Goal: Task Accomplishment & Management: Manage account settings

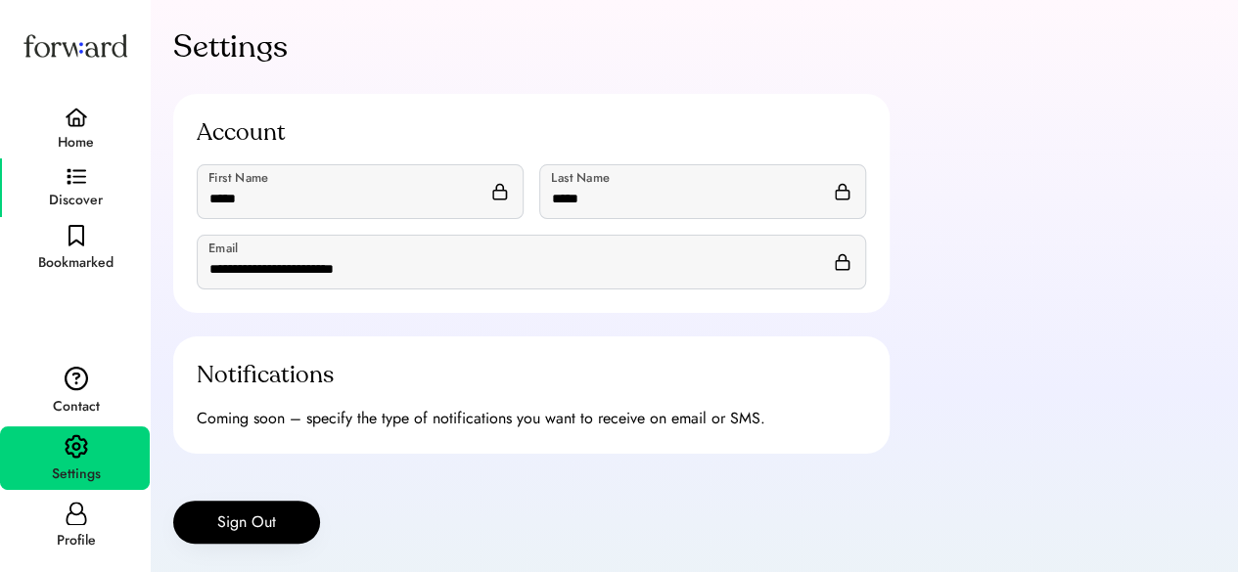
click at [77, 177] on img at bounding box center [77, 177] width 20 height 18
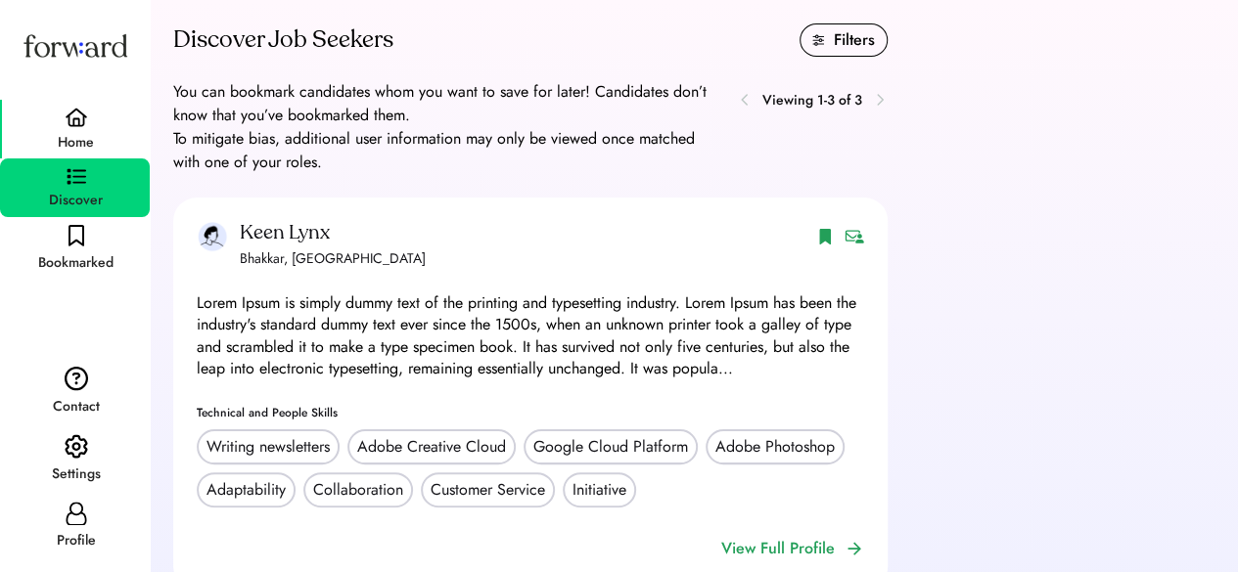
click at [82, 125] on img at bounding box center [76, 118] width 23 height 20
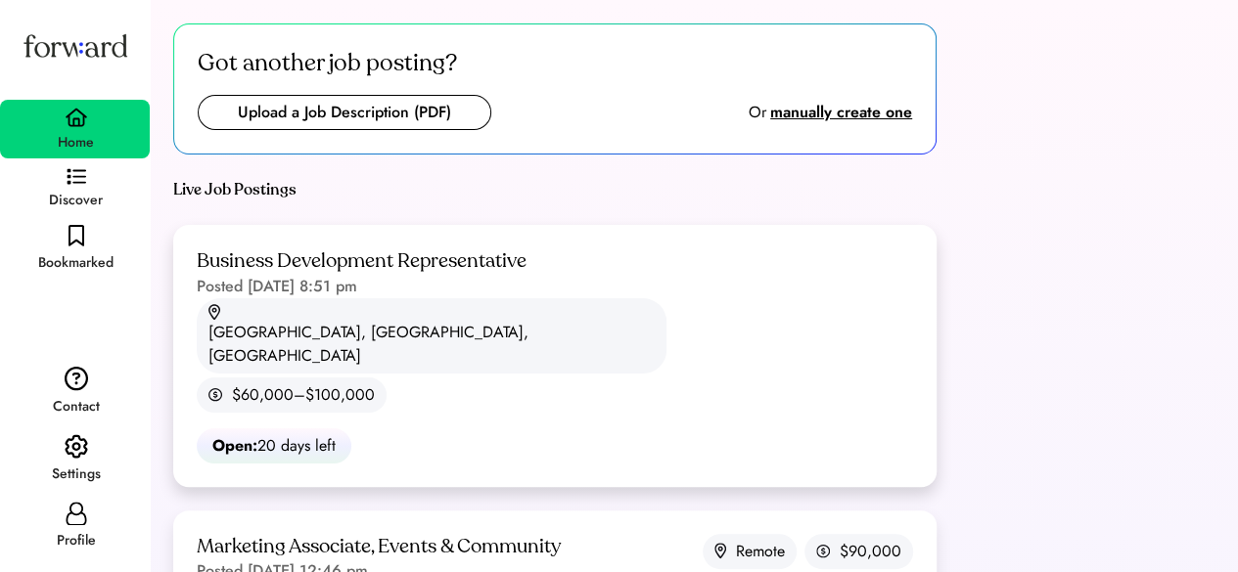
click at [464, 292] on div "Business Development Representative Posted Sep 2, 2025 8:51 pm" at bounding box center [362, 274] width 330 height 50
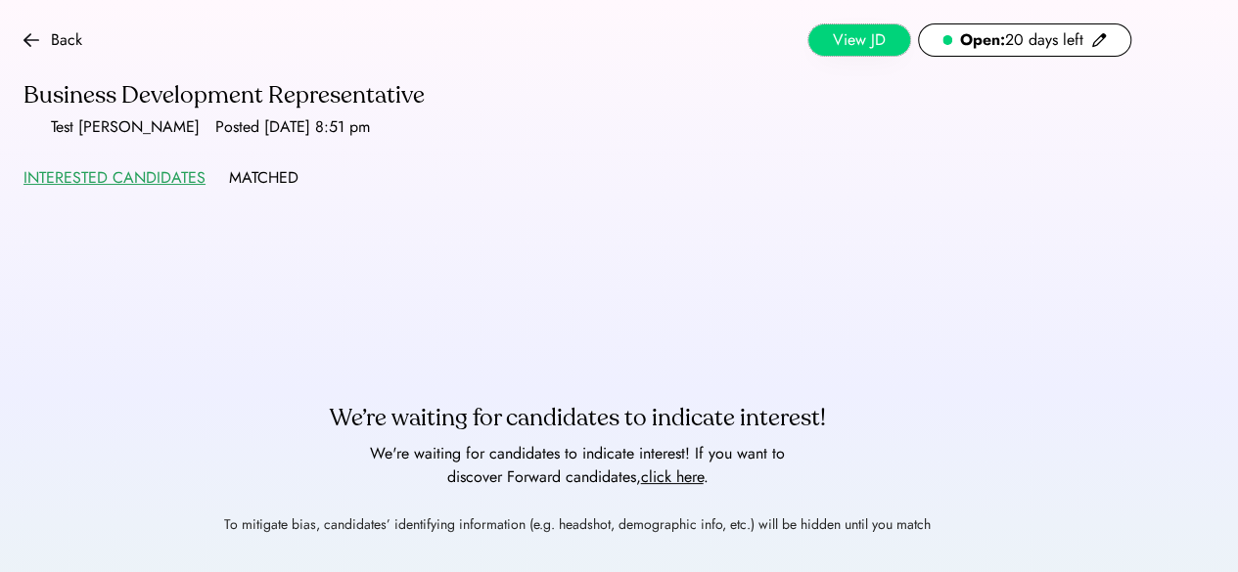
click at [867, 45] on button "View JD" at bounding box center [859, 39] width 102 height 31
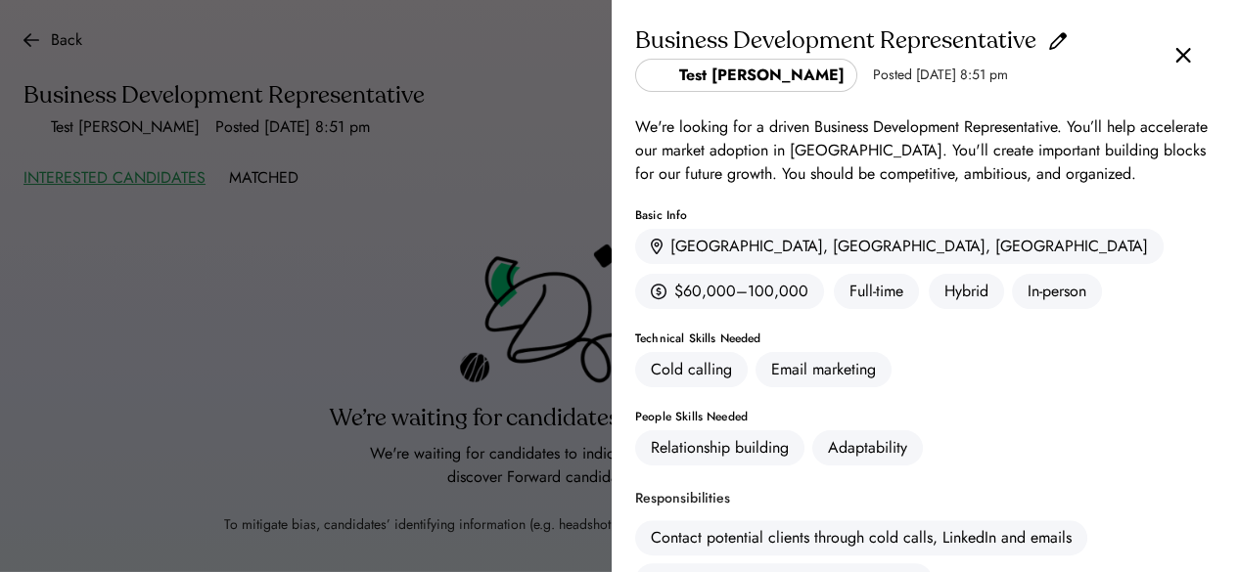
click at [1179, 58] on div "Business Development Representative" at bounding box center [924, 40] width 579 height 35
click at [1175, 56] on img at bounding box center [1183, 55] width 16 height 17
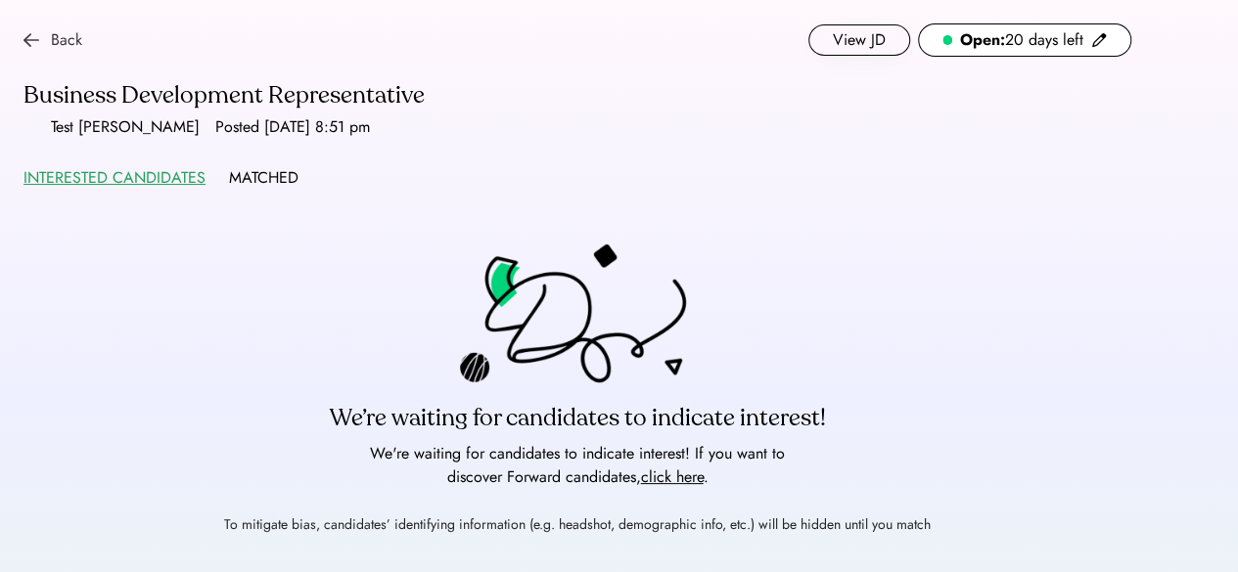
click at [33, 40] on img at bounding box center [31, 40] width 16 height 16
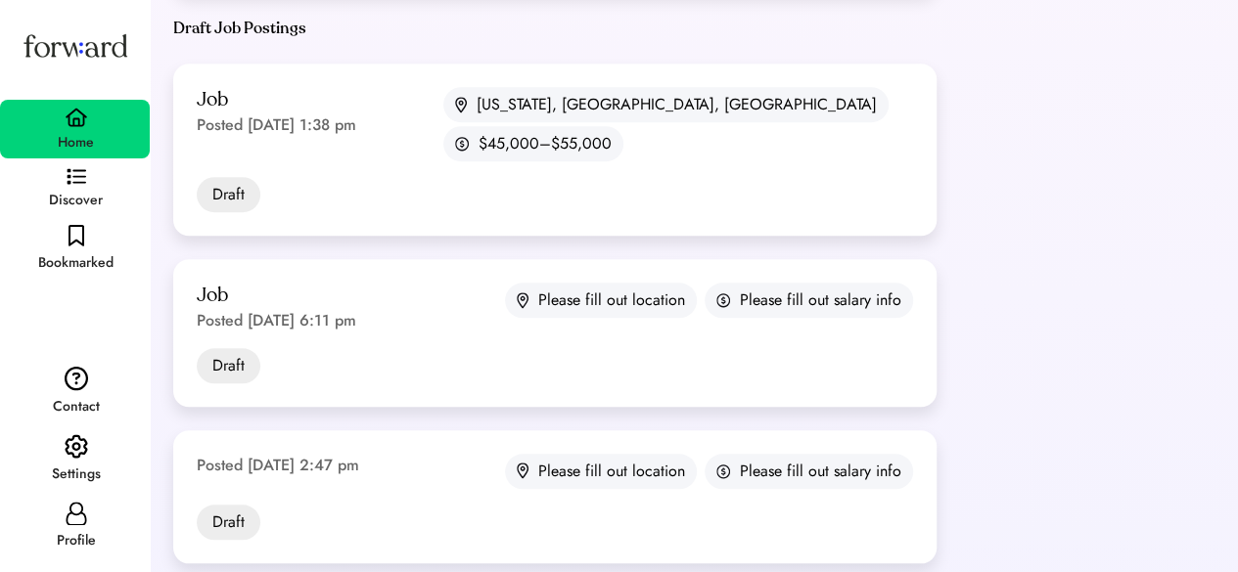
scroll to position [663, 0]
click at [339, 260] on div "Job Posted May 9, 2025 6:11 pm Please fill out location Please fill out salary …" at bounding box center [554, 334] width 763 height 148
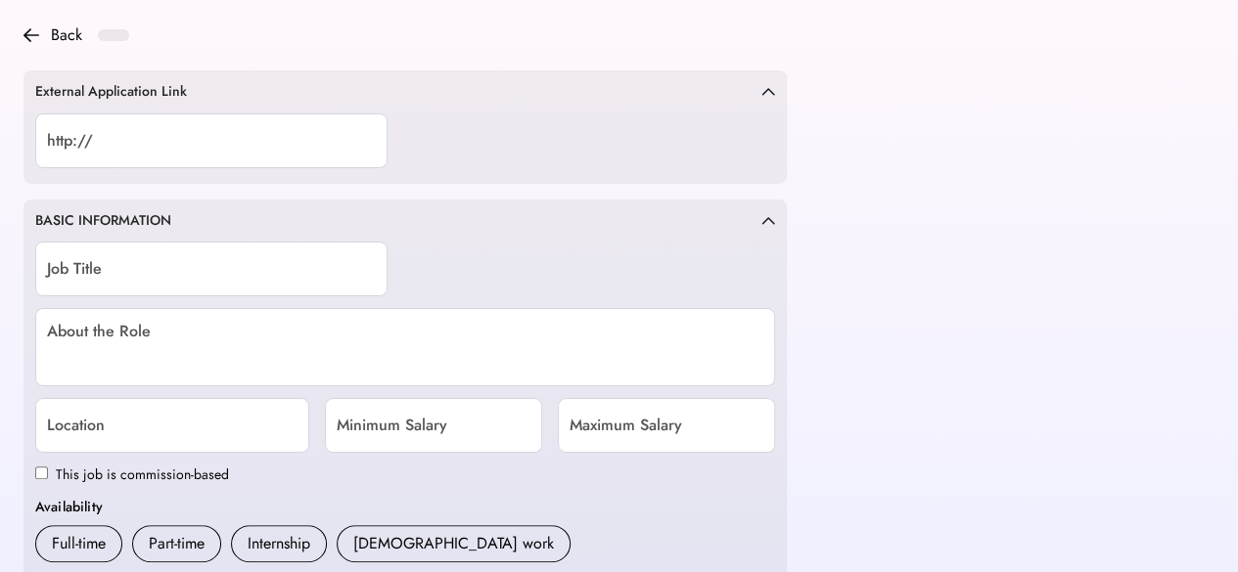
type input "**********"
type input "***"
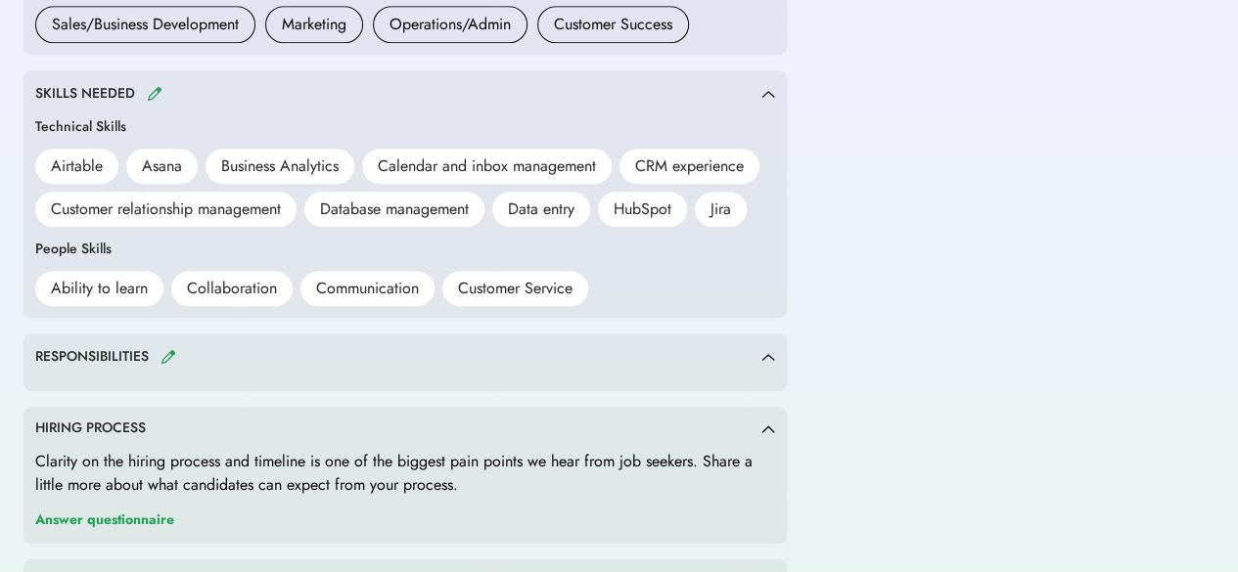
scroll to position [788, 0]
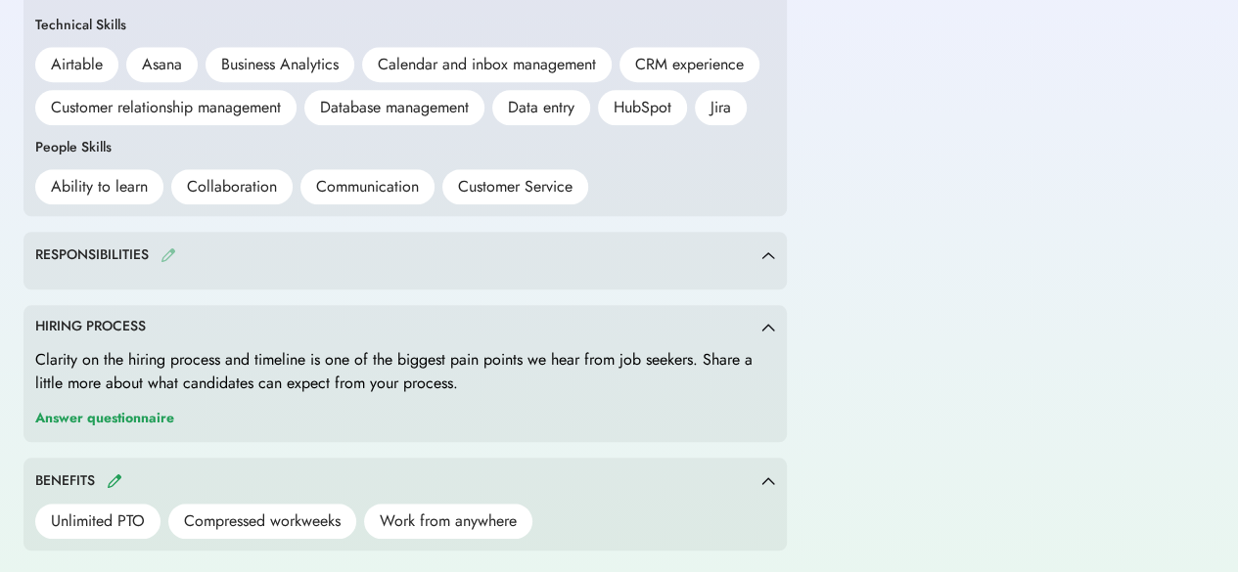
click at [163, 253] on img at bounding box center [168, 255] width 16 height 15
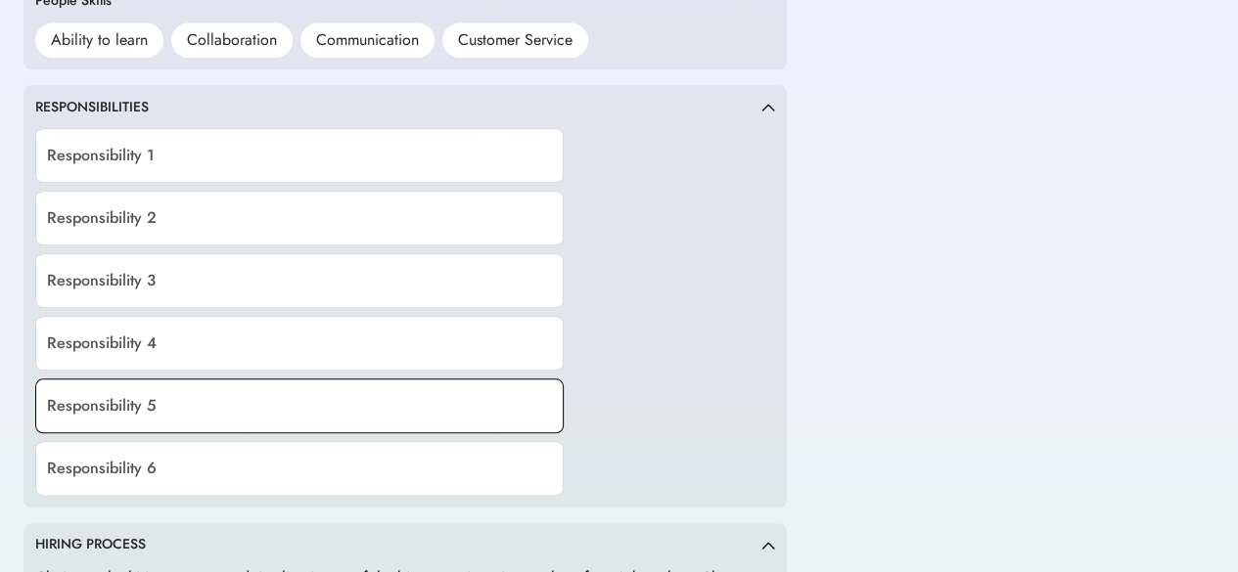
scroll to position [933, 0]
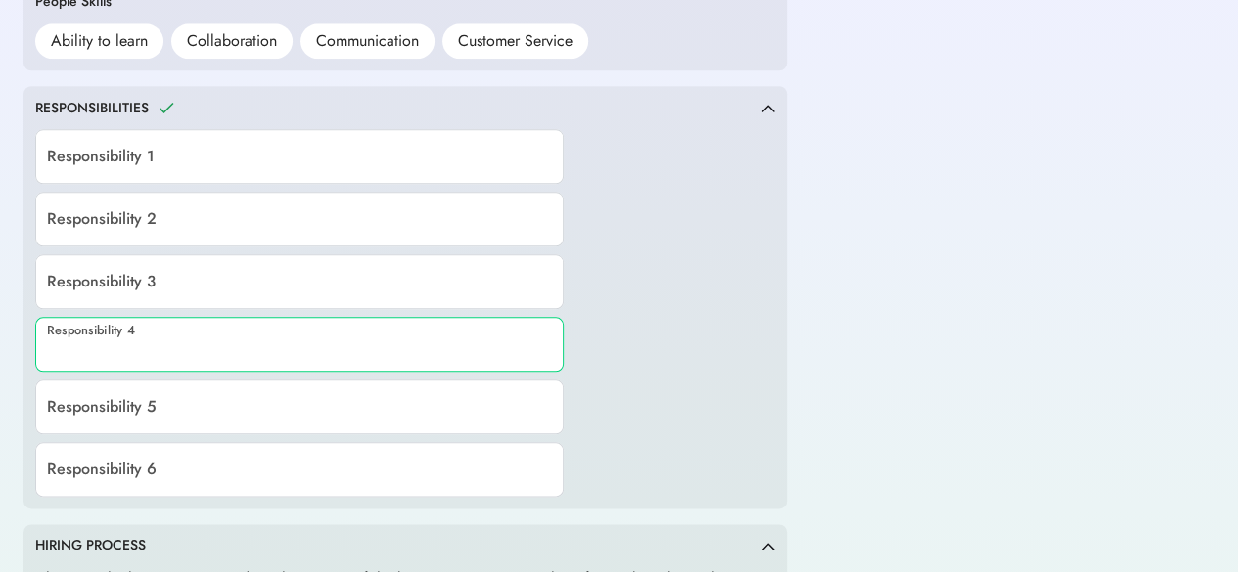
click at [171, 345] on input "input" at bounding box center [299, 344] width 528 height 55
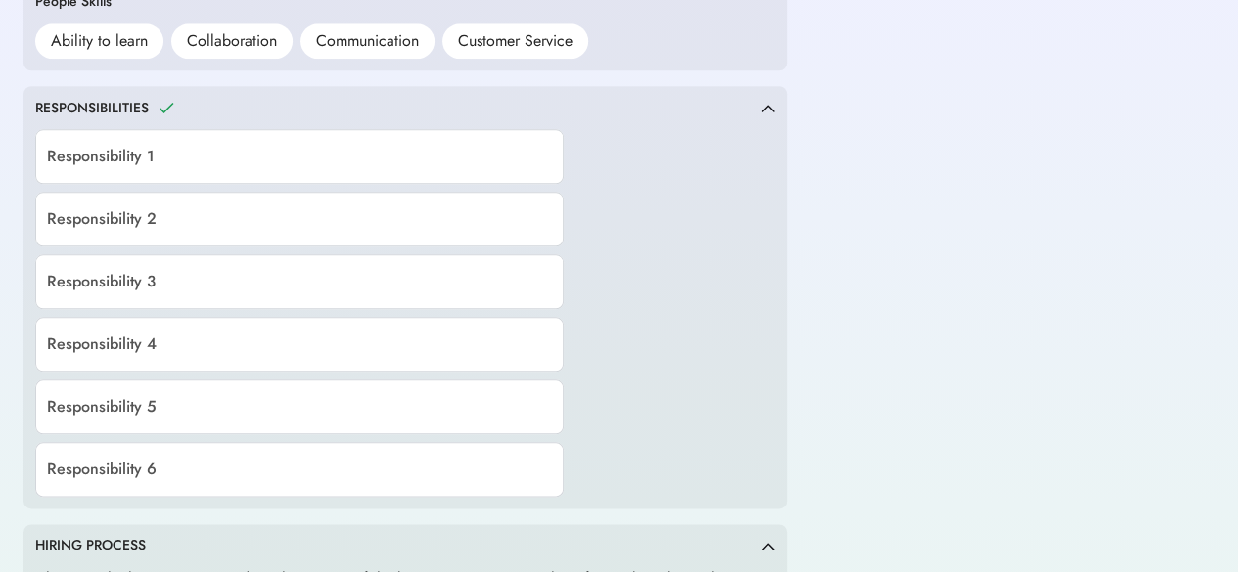
click at [574, 306] on div "Responsibility 1 Responsibility 2 Responsibility 3 Responsibility 4 Responsibil…" at bounding box center [405, 307] width 740 height 380
click at [157, 109] on icon at bounding box center [167, 108] width 20 height 20
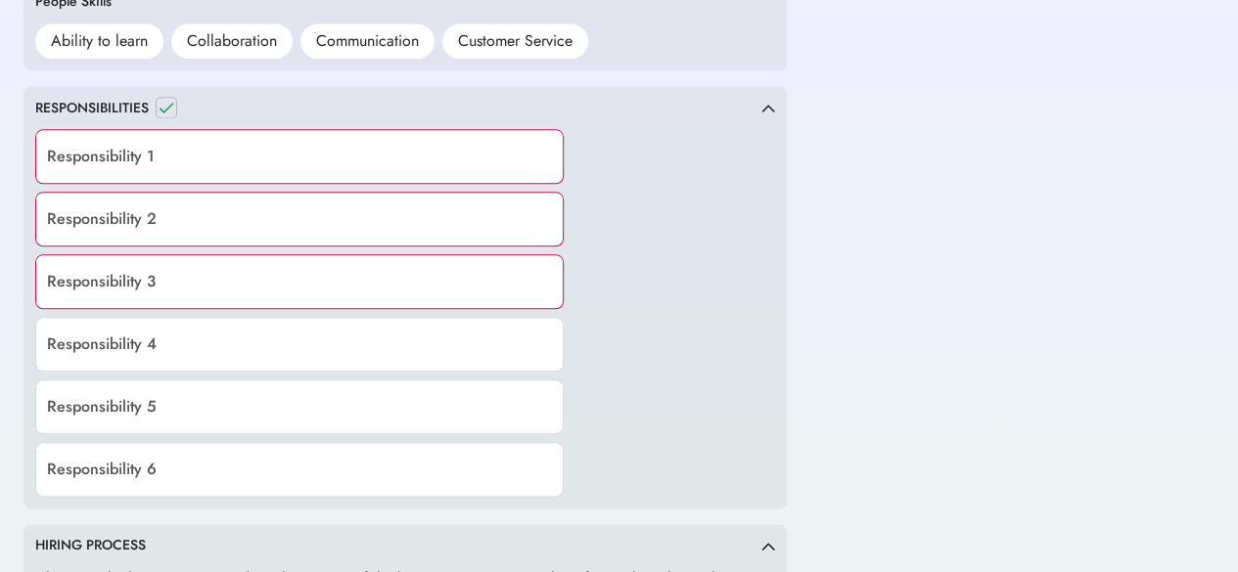
drag, startPoint x: 157, startPoint y: 109, endPoint x: 167, endPoint y: 109, distance: 10.8
click at [167, 109] on icon at bounding box center [167, 108] width 20 height 20
click at [773, 105] on img at bounding box center [768, 108] width 14 height 9
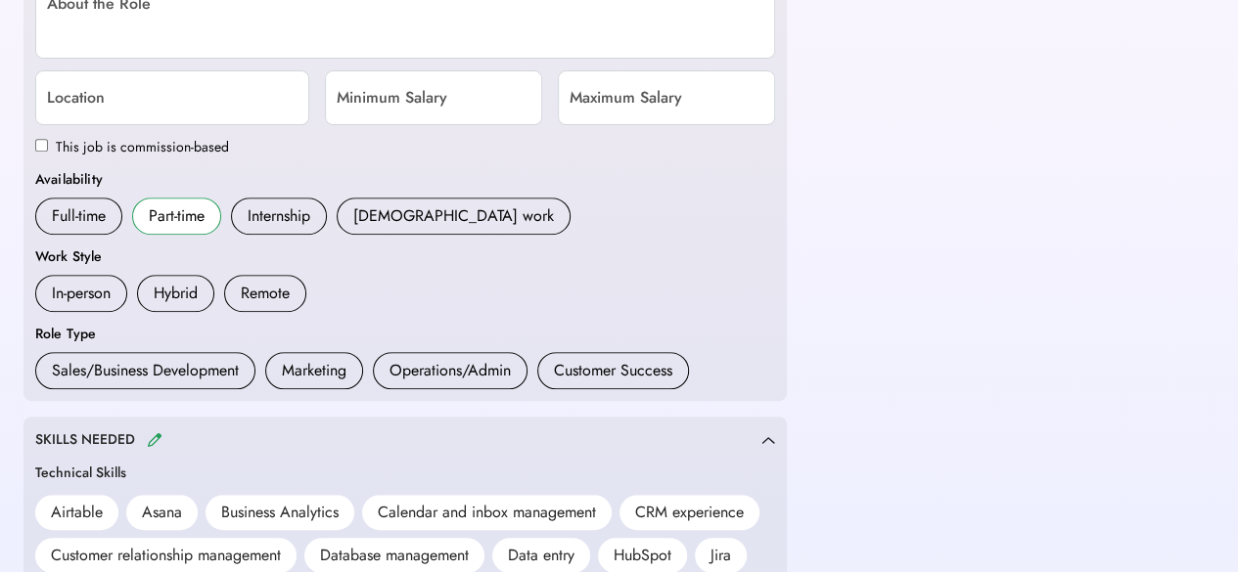
scroll to position [200, 0]
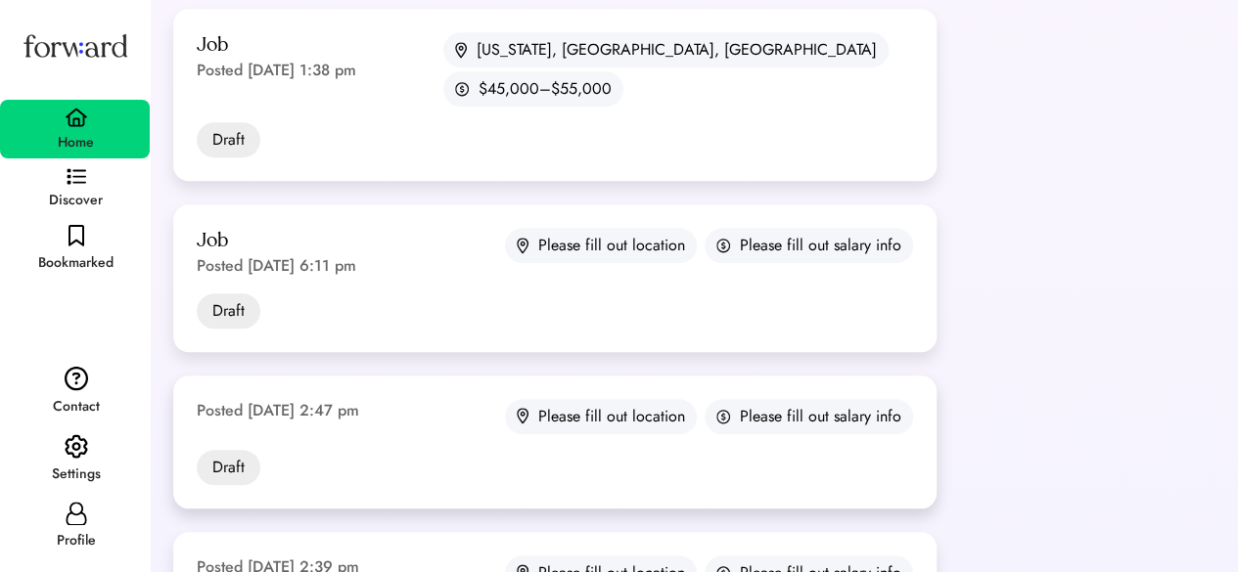
scroll to position [721, 0]
click at [394, 374] on div "Posted May 7, 2025 2:47 pm Please fill out location Please fill out salary info…" at bounding box center [554, 440] width 763 height 133
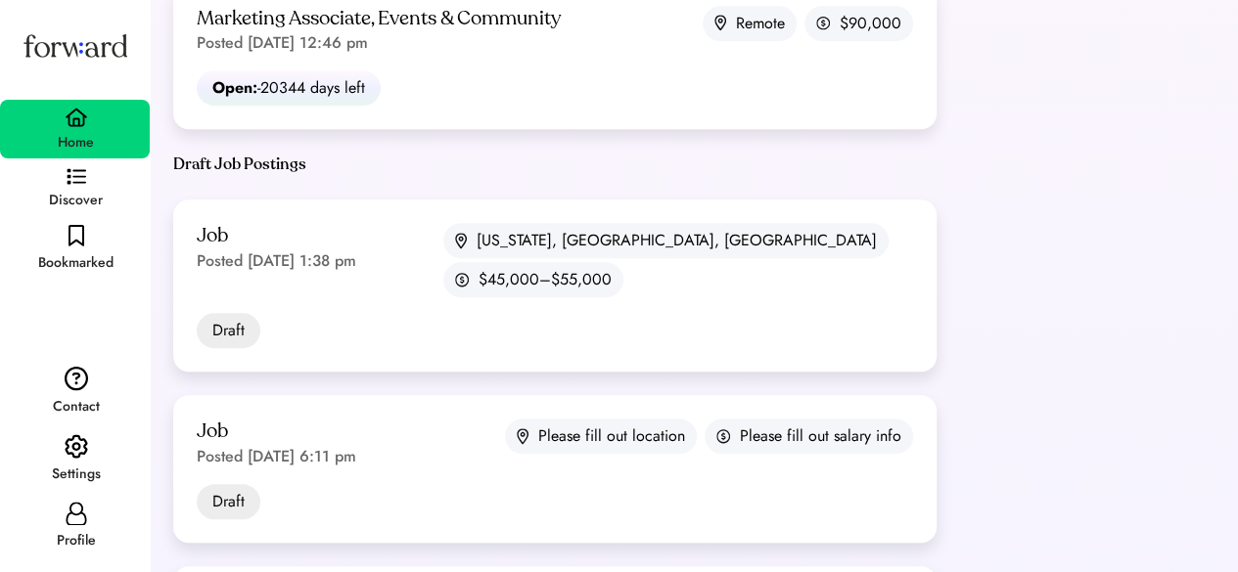
scroll to position [528, 0]
